Goal: Task Accomplishment & Management: Use online tool/utility

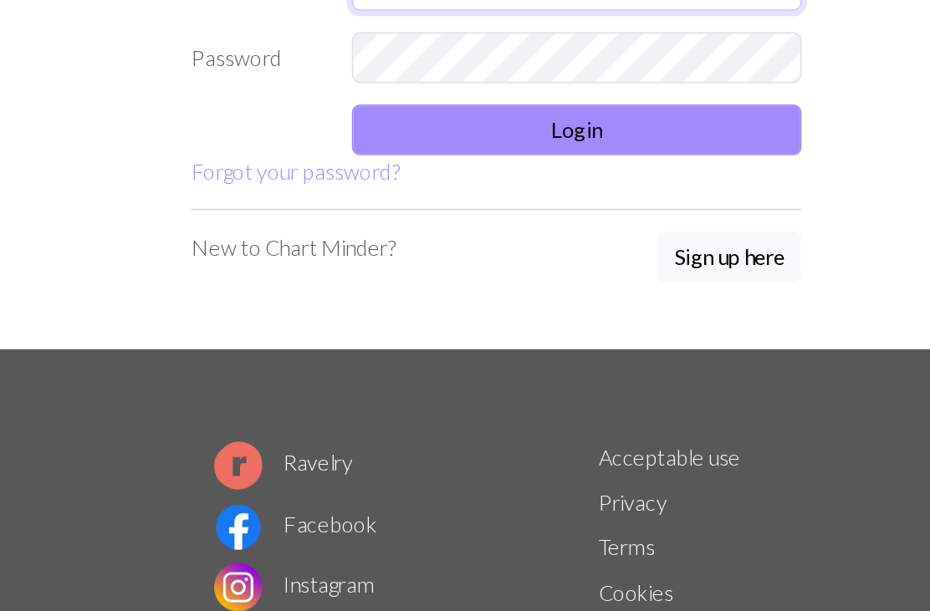
type input "[EMAIL_ADDRESS][DOMAIN_NAME]"
click at [470, 247] on button "Login" at bounding box center [515, 263] width 281 height 32
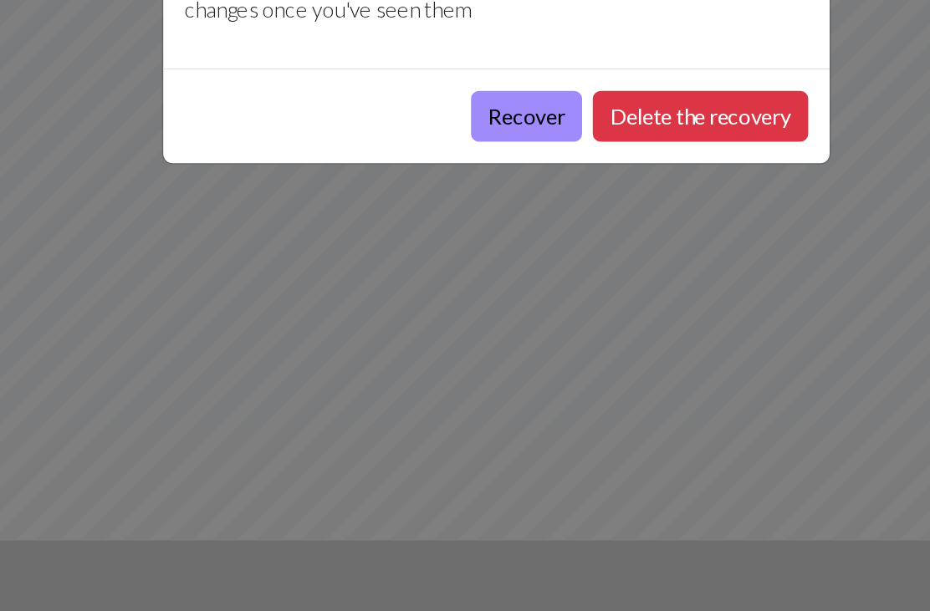
click at [449, 238] on button "Recover" at bounding box center [483, 254] width 69 height 32
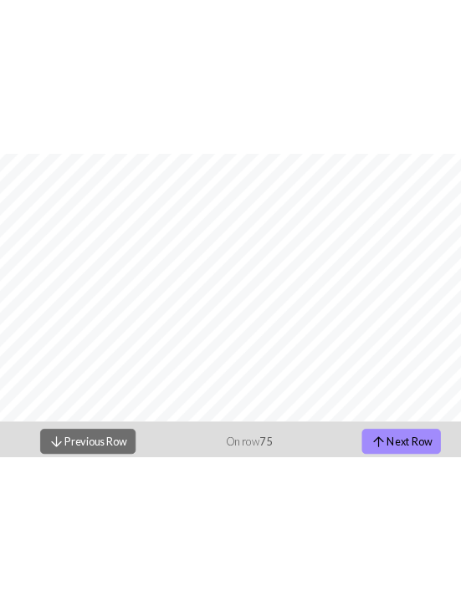
scroll to position [102, 0]
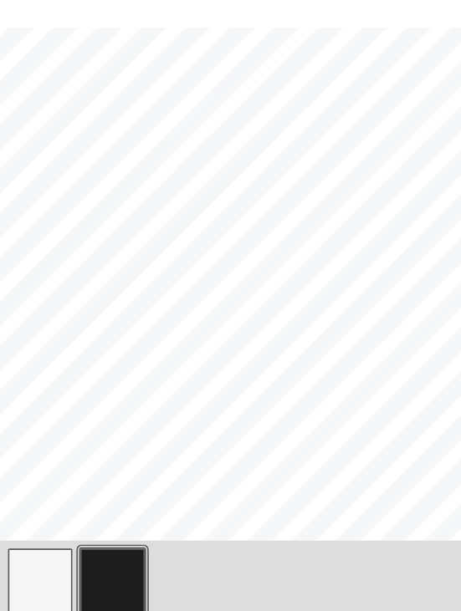
scroll to position [130, 2]
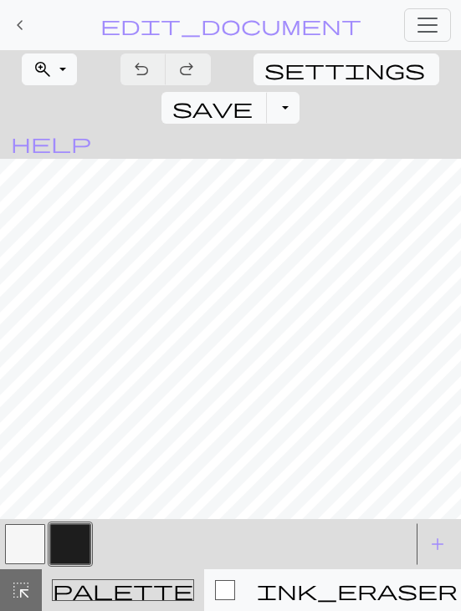
scroll to position [181, 0]
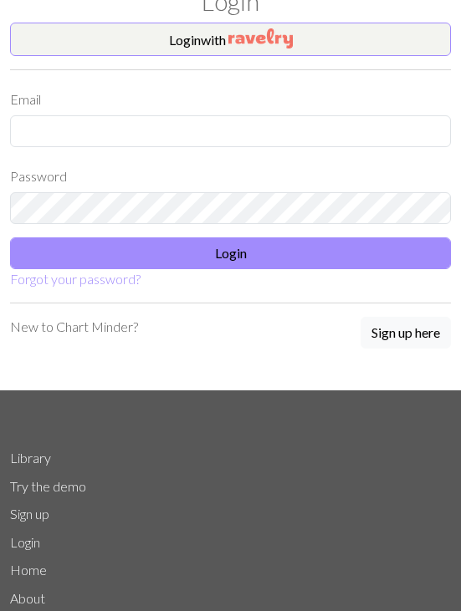
scroll to position [64, 0]
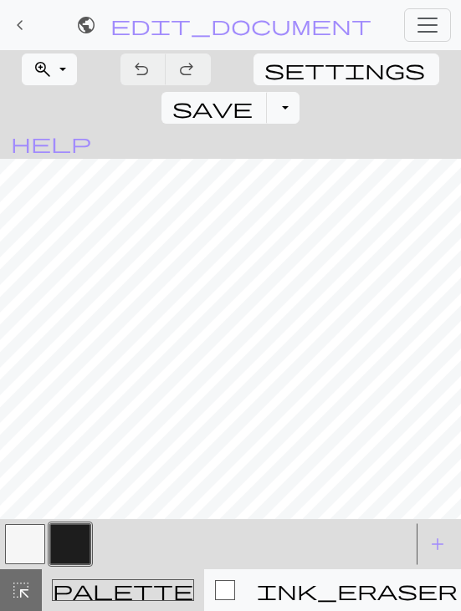
click at [25, 72] on button "zoom_in Zoom Zoom" at bounding box center [49, 70] width 55 height 32
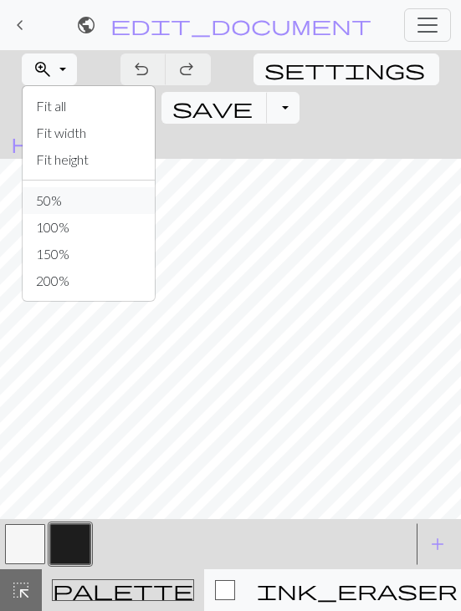
click at [110, 192] on button "50%" at bounding box center [89, 200] width 132 height 27
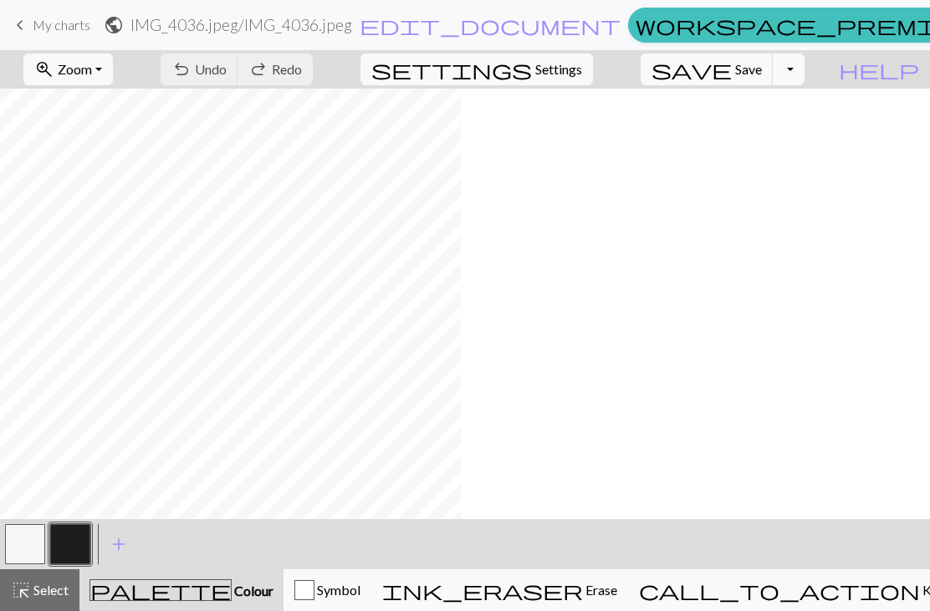
scroll to position [194, 0]
